Goal: Check status: Check status

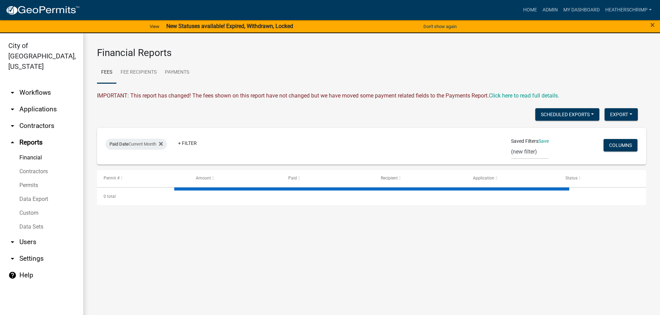
select select "0: null"
select select "3: 100"
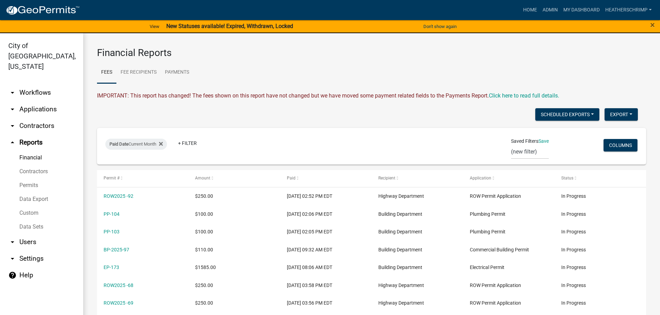
click at [38, 84] on link "arrow_drop_down Workflows" at bounding box center [41, 92] width 83 height 17
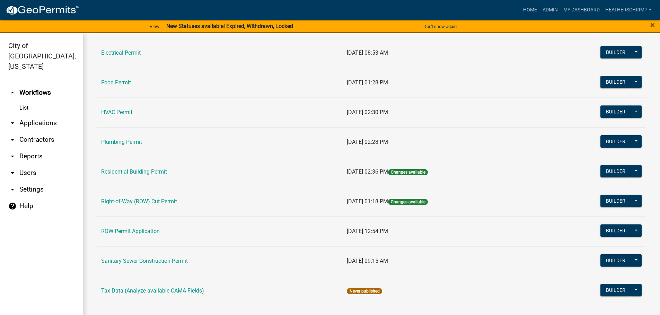
scroll to position [245, 0]
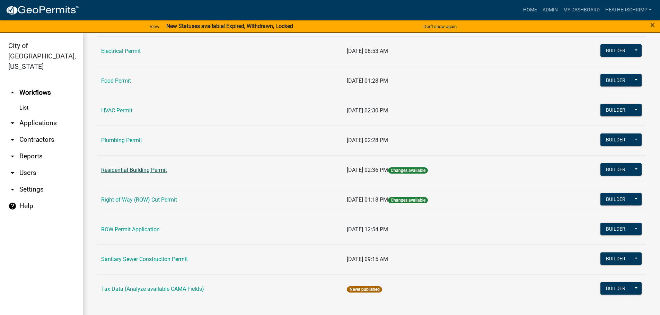
click at [143, 167] on link "Residential Building Permit" at bounding box center [134, 170] width 66 height 7
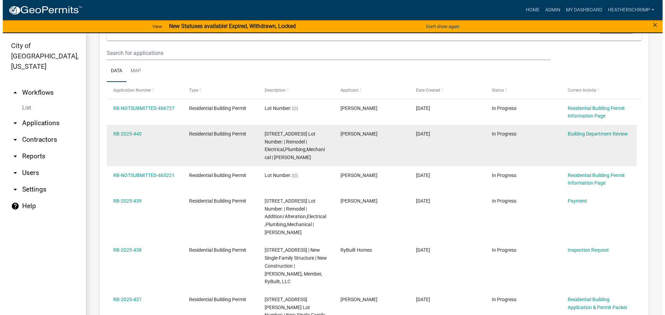
scroll to position [312, 0]
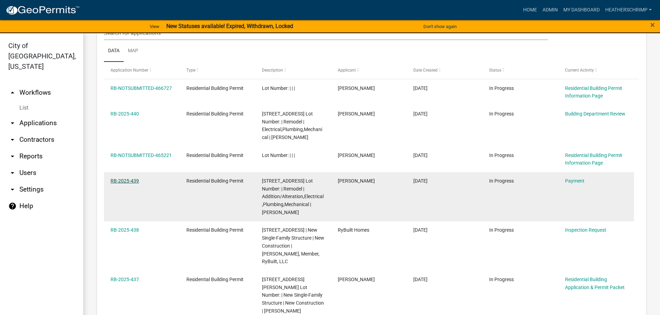
click at [123, 178] on link "RB-2025-439" at bounding box center [124, 181] width 28 height 6
